Goal: Transaction & Acquisition: Book appointment/travel/reservation

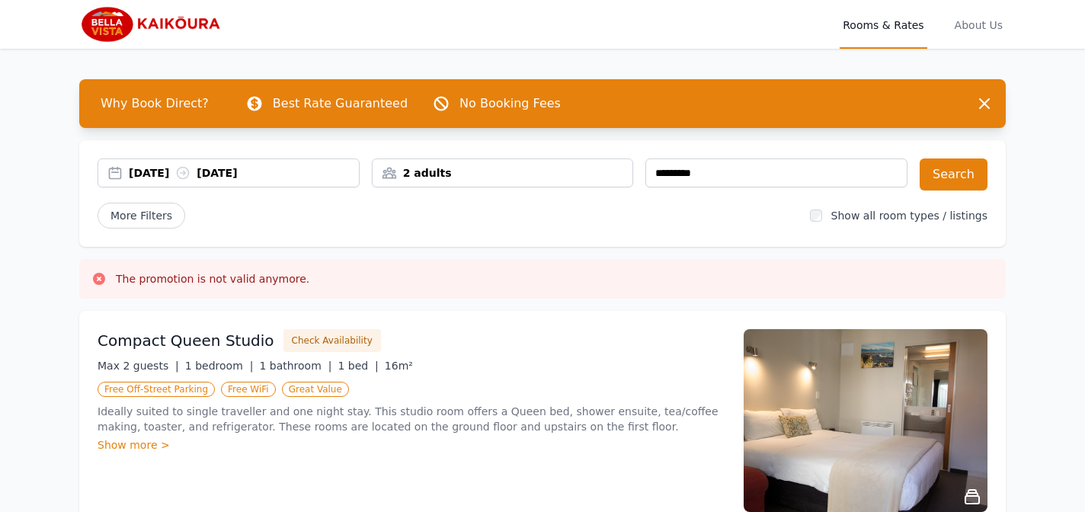
click at [481, 171] on div "2 adults" at bounding box center [502, 172] width 260 height 15
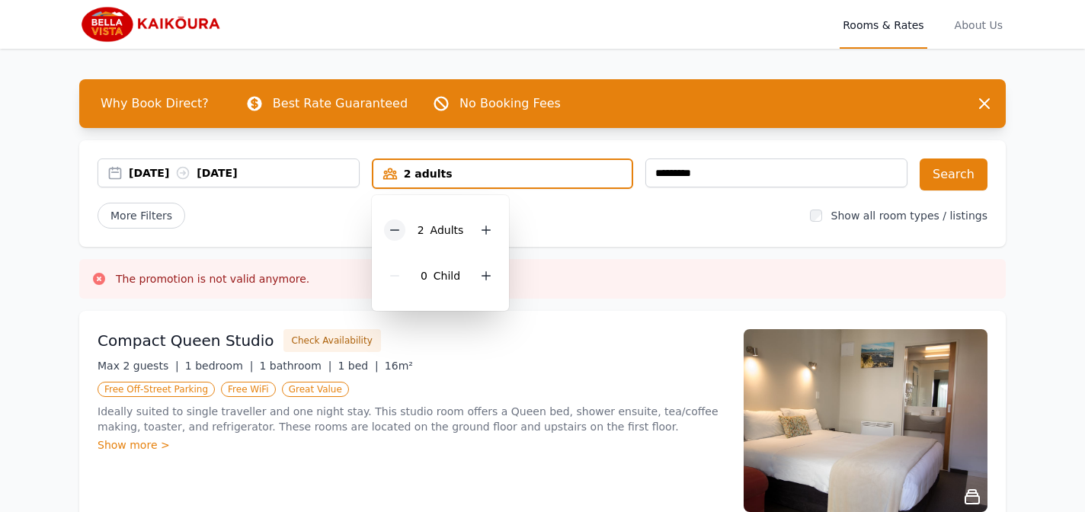
click at [394, 228] on icon at bounding box center [394, 230] width 12 height 12
click at [593, 214] on div "More Filters" at bounding box center [447, 216] width 700 height 26
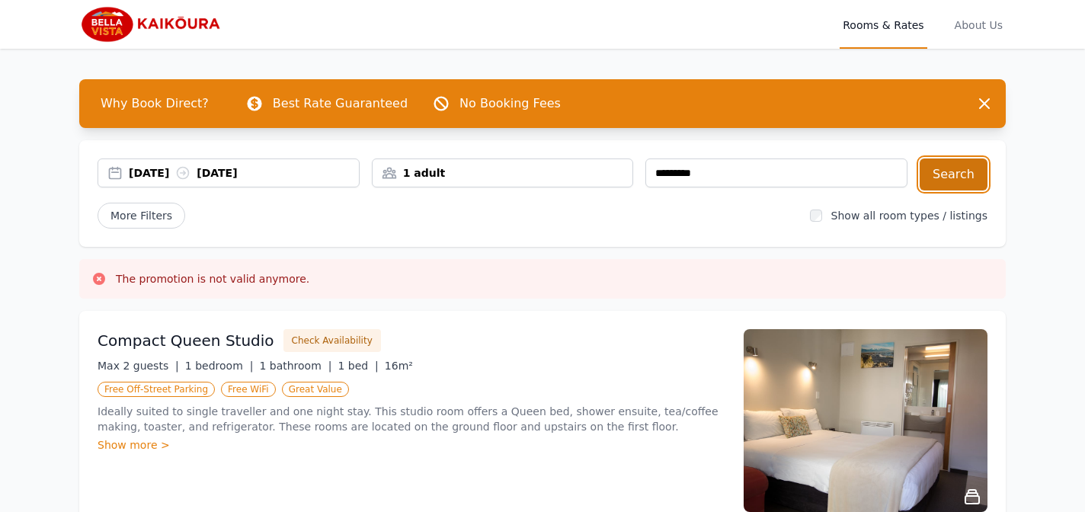
click at [951, 170] on button "Search" at bounding box center [953, 174] width 68 height 32
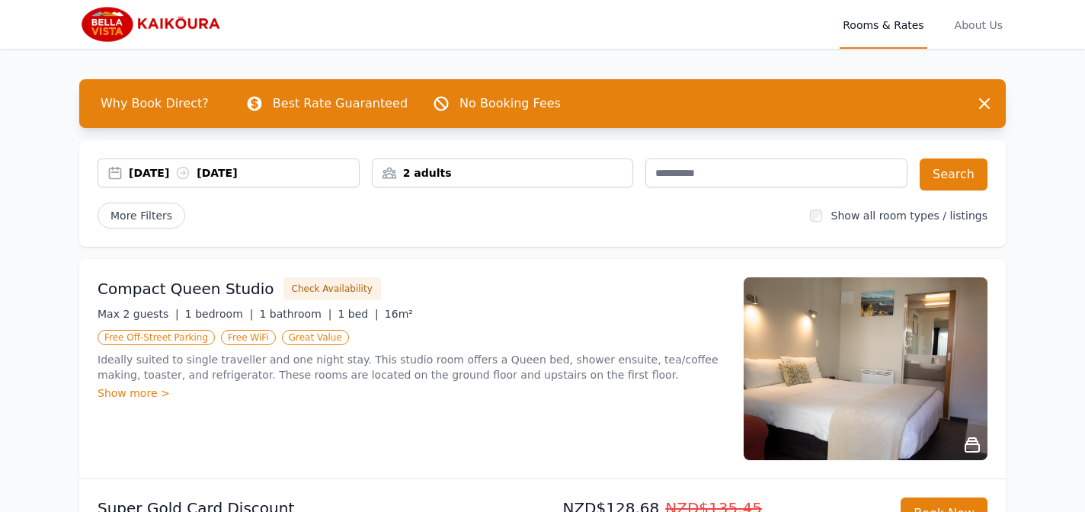
click at [529, 174] on div "2 adults" at bounding box center [502, 172] width 260 height 15
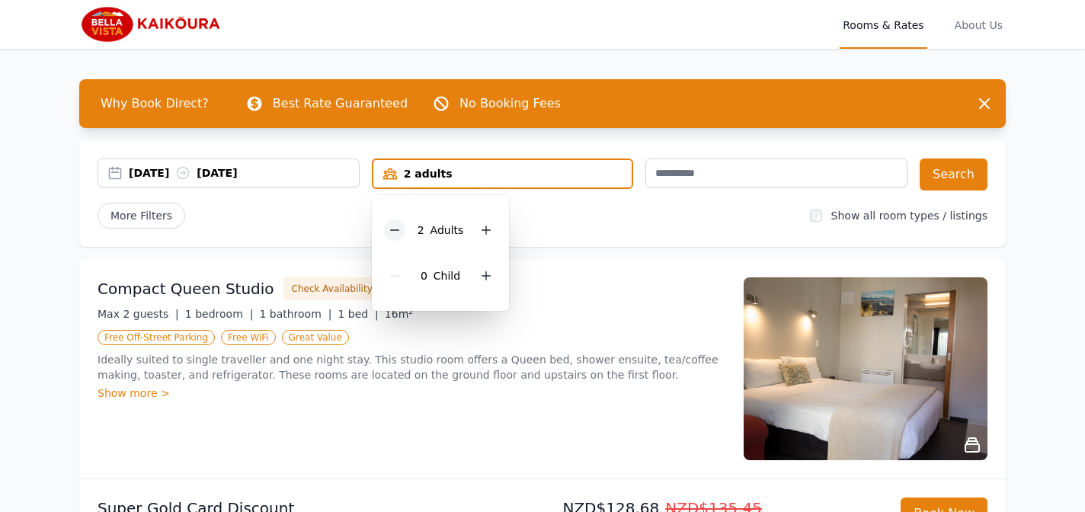
click at [392, 226] on icon at bounding box center [394, 230] width 12 height 12
click at [602, 215] on div "More Filters" at bounding box center [447, 216] width 700 height 26
